Goal: Task Accomplishment & Management: Complete application form

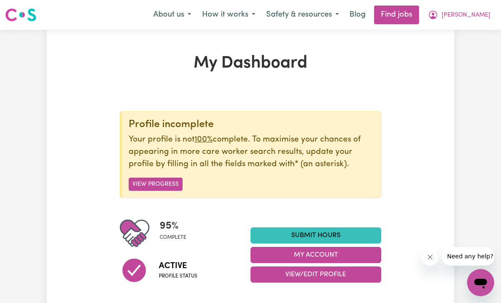
click at [336, 235] on link "Submit Hours" at bounding box center [315, 235] width 131 height 16
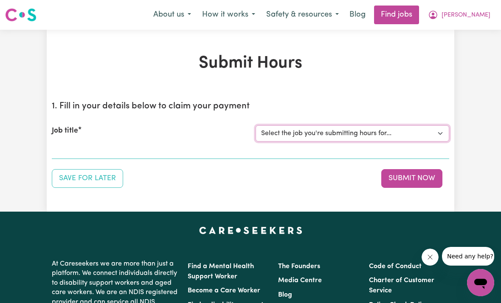
click at [323, 130] on select "Select the job you're submitting hours for... [[PERSON_NAME] (Han) Vu - NDIS Nu…" at bounding box center [351, 133] width 193 height 16
select select "2686"
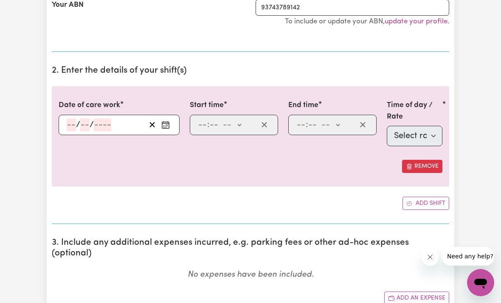
scroll to position [192, 0]
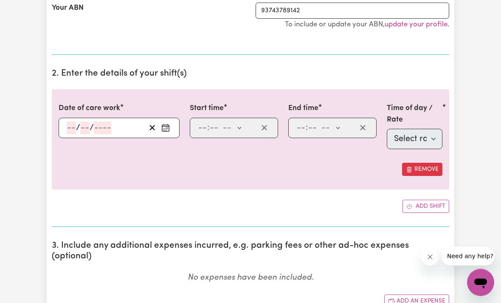
click at [172, 126] on button "Enter the date of care work" at bounding box center [166, 128] width 14 height 13
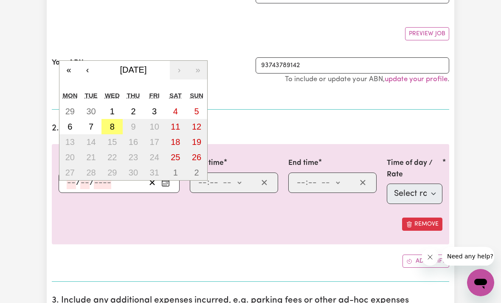
scroll to position [138, 0]
click at [89, 71] on button "‹" at bounding box center [87, 70] width 19 height 19
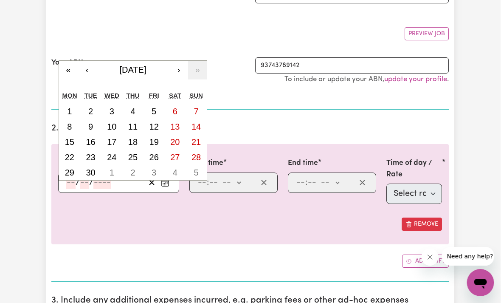
scroll to position [138, 0]
click at [157, 155] on abbr "26" at bounding box center [154, 156] width 9 height 9
type input "[DATE]"
type input "26"
type input "9"
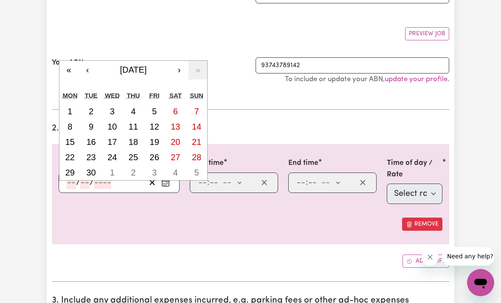
type input "2025"
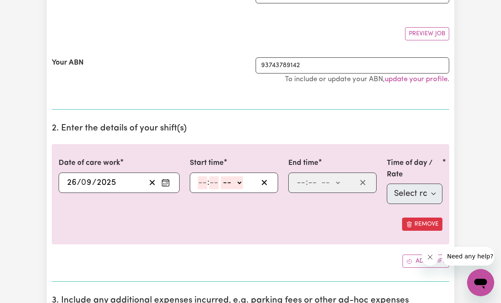
click at [203, 180] on input "number" at bounding box center [202, 182] width 9 height 13
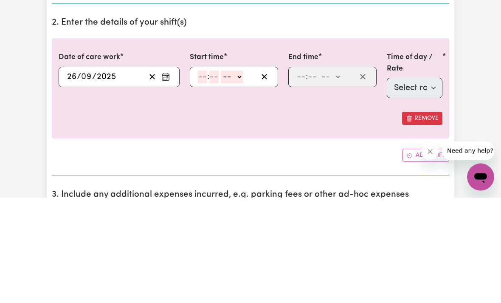
type input "8"
type input "0"
click at [241, 176] on select "-- am pm" at bounding box center [230, 182] width 22 height 13
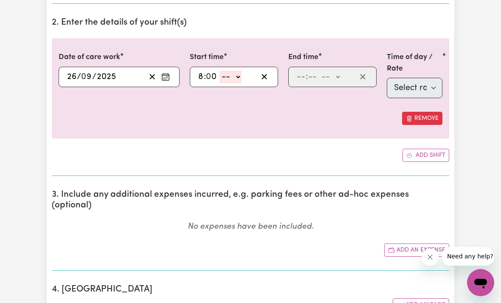
select select "am"
type input "08:00"
click at [304, 76] on input "number" at bounding box center [300, 76] width 9 height 13
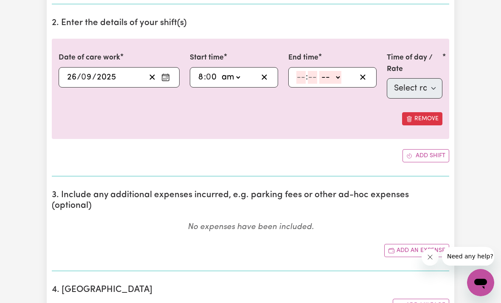
type input "6"
type input "0"
click at [340, 75] on select "-- am pm" at bounding box center [329, 77] width 22 height 13
select select "pm"
type input "18:00"
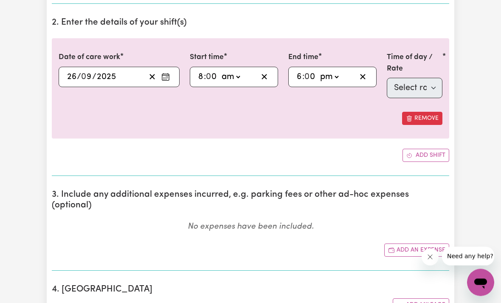
scroll to position [244, 0]
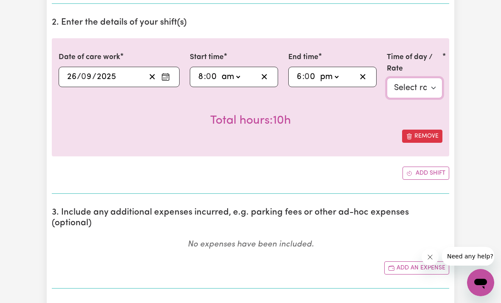
click at [419, 82] on select "Select rate $50.05 - Weekday Daytime - Assistance with Self Care Activities - S…" at bounding box center [415, 88] width 56 height 20
click at [413, 87] on select "Select rate $50.05 - Weekday Daytime - Assistance with Self Care Activities - S…" at bounding box center [415, 88] width 56 height 20
select select "63213"
click at [430, 84] on select "Select rate $50.05 - Weekday Daytime - Assistance with Self Care Activities - S…" at bounding box center [415, 88] width 56 height 20
click at [414, 59] on label "Time of day / Rate" at bounding box center [415, 63] width 56 height 22
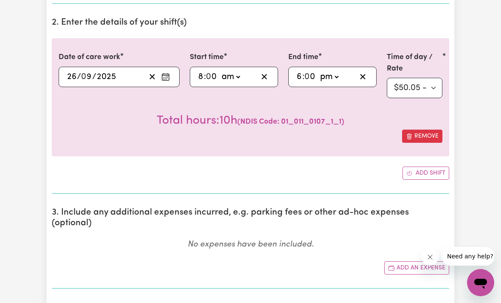
click at [414, 78] on select "Select rate $50.05 - Weekday Daytime - Assistance with Self Care Activities - S…" at bounding box center [415, 88] width 56 height 20
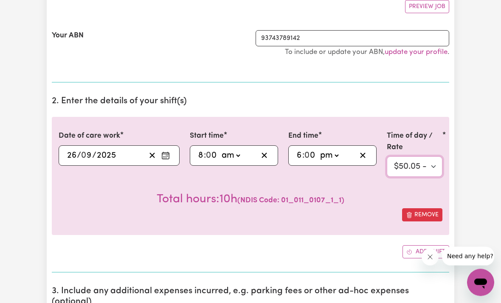
scroll to position [165, 14]
click at [427, 133] on label "Time of day / Rate" at bounding box center [415, 142] width 56 height 22
click at [427, 157] on select "Select rate $50.05 - Weekday Daytime - Assistance with Self Care Activities - S…" at bounding box center [415, 167] width 56 height 20
click at [387, 167] on select "Select rate $50.05 - Weekday Daytime - Assistance with Self Care Activities - S…" at bounding box center [415, 166] width 56 height 20
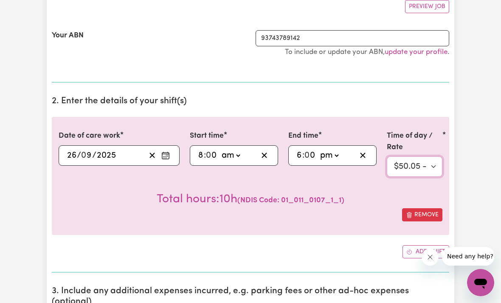
click at [387, 167] on select "Select rate $50.05 - Weekday Daytime - Assistance with Self Care Activities - S…" at bounding box center [415, 166] width 56 height 20
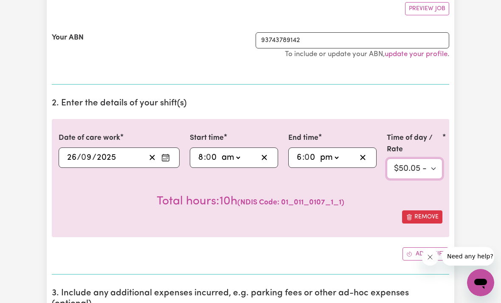
scroll to position [164, 0]
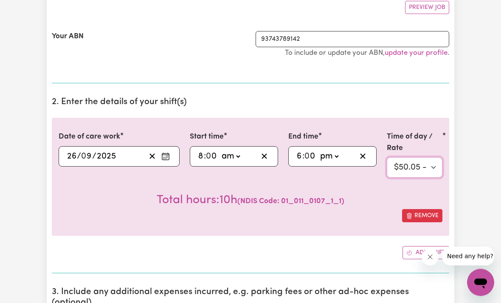
click at [398, 165] on select "Select rate $50.05 - Weekday Daytime - Assistance with Self Care Activities - S…" at bounding box center [415, 167] width 56 height 20
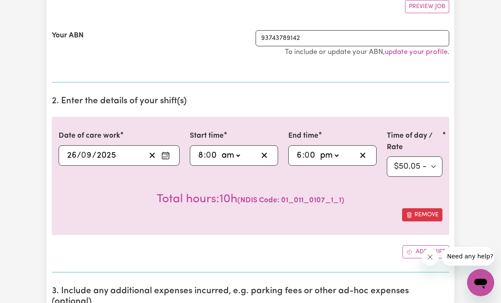
click at [162, 193] on div "Total hours: 10h ( NDIS Code: 01_011_0107_1_1 )" at bounding box center [251, 192] width 384 height 31
click at [359, 151] on icon "button" at bounding box center [363, 155] width 8 height 8
select select
click at [218, 200] on span "( NDIS Code: 01_011_0107_1_1 )" at bounding box center [250, 199] width 107 height 7
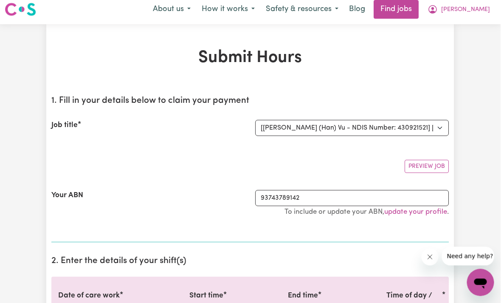
scroll to position [0, 1]
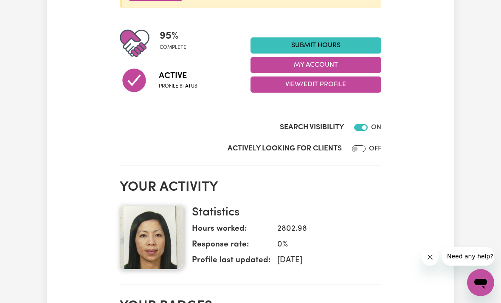
scroll to position [186, 0]
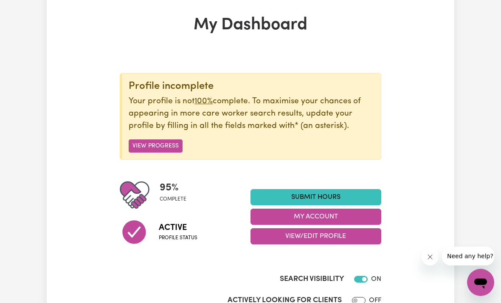
click at [166, 146] on button "View Progress" at bounding box center [156, 146] width 54 height 13
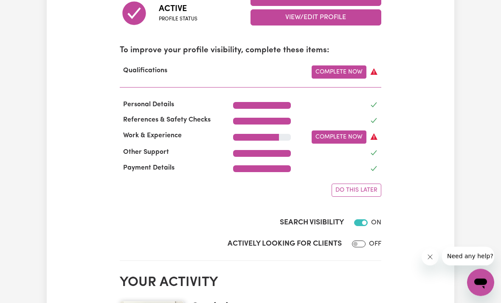
scroll to position [257, 0]
click at [66, 193] on div "My Dashboard Profile incomplete Your profile is not 100% complete. To maximise …" at bounding box center [250, 256] width 407 height 919
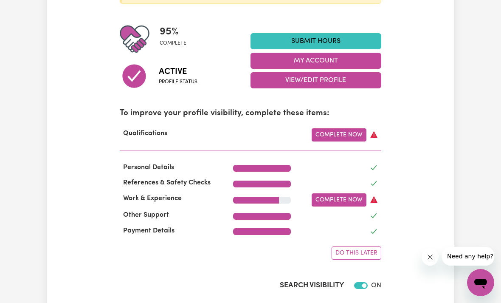
scroll to position [193, 0]
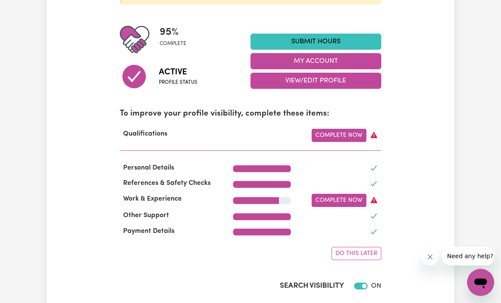
click at [339, 130] on link "Complete Now" at bounding box center [338, 135] width 55 height 13
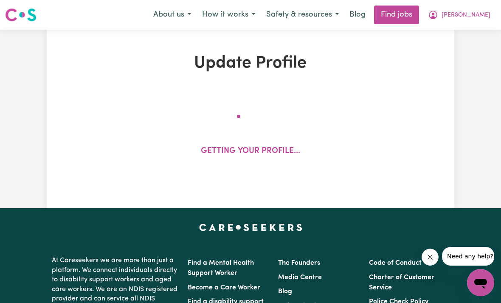
select select "2010"
select select "2018"
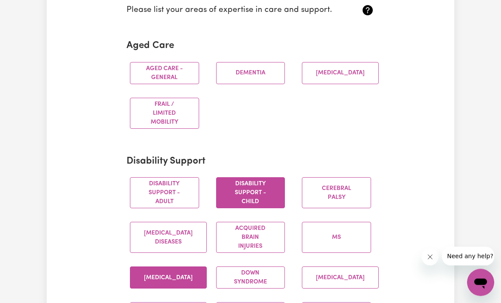
scroll to position [236, 0]
click at [176, 191] on button "Disability support - Adult" at bounding box center [164, 192] width 69 height 31
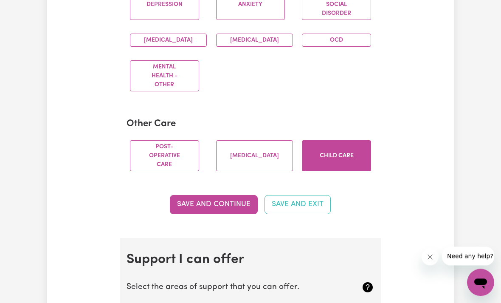
scroll to position [629, 0]
click at [233, 209] on button "Save and Continue" at bounding box center [214, 204] width 88 height 19
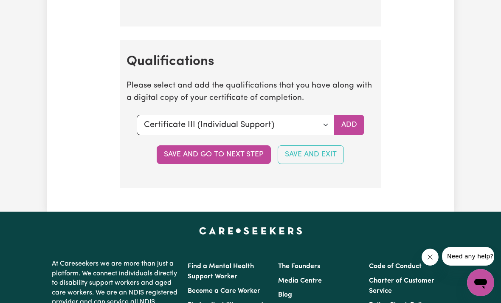
scroll to position [2478, 0]
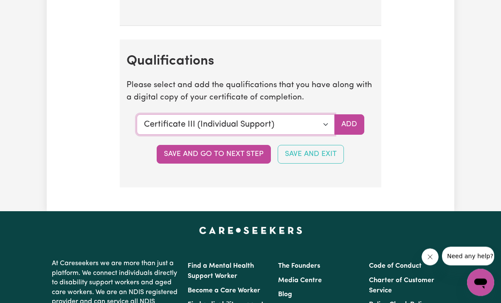
click at [323, 119] on select "Select a qualification to add... Certificate III (Individual Support) Certifica…" at bounding box center [236, 125] width 198 height 20
select select "Certificate IV (Disability Support)"
click at [348, 123] on button "Add" at bounding box center [349, 124] width 30 height 20
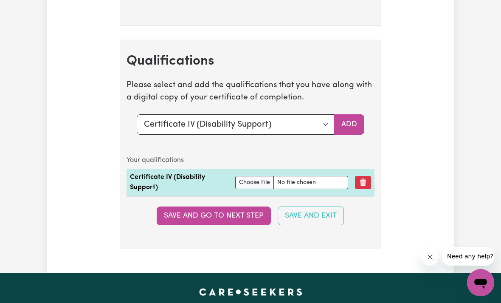
click at [370, 142] on section "Qualifications Please select and add the qualifications that you have along wit…" at bounding box center [250, 143] width 261 height 209
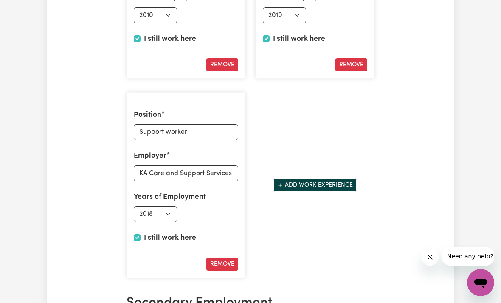
scroll to position [1559, 0]
